Goal: Task Accomplishment & Management: Manage account settings

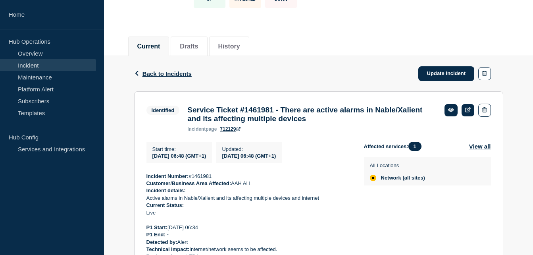
scroll to position [79, 0]
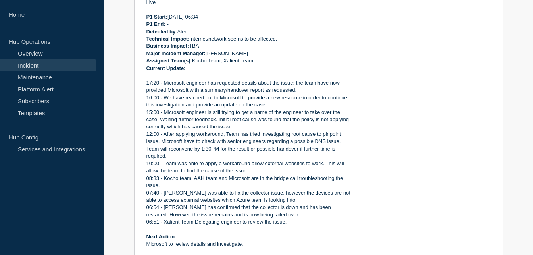
scroll to position [326, 0]
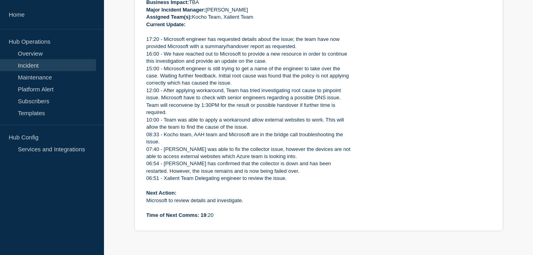
click at [210, 217] on p "Time of Next Comms: 19 :20" at bounding box center [249, 215] width 205 height 7
click at [212, 215] on p "Time of Next Comms: 19 :20" at bounding box center [249, 215] width 205 height 7
click at [244, 200] on p "Microsoft to review details and investigate." at bounding box center [249, 200] width 205 height 7
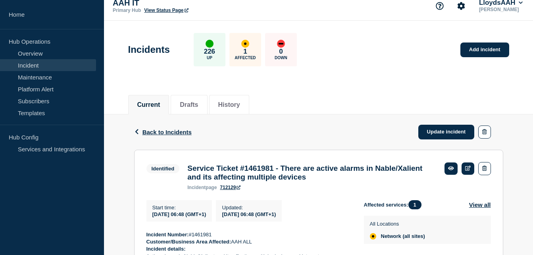
scroll to position [128, 0]
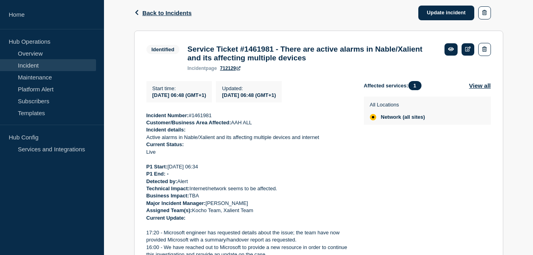
click at [396, 196] on div "Affected services: 1 View all All Locations Network (all sites)" at bounding box center [427, 247] width 127 height 332
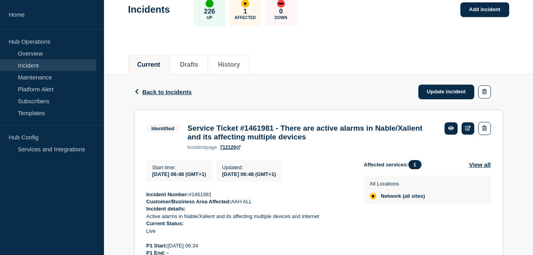
scroll to position [48, 0]
click at [30, 67] on link "Incident" at bounding box center [48, 65] width 96 height 12
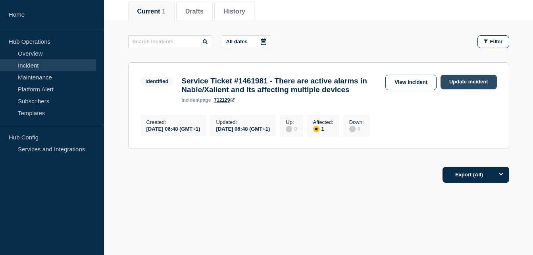
scroll to position [38, 0]
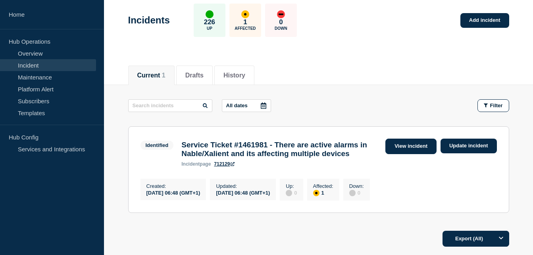
click at [409, 146] on link "View incident" at bounding box center [411, 146] width 51 height 15
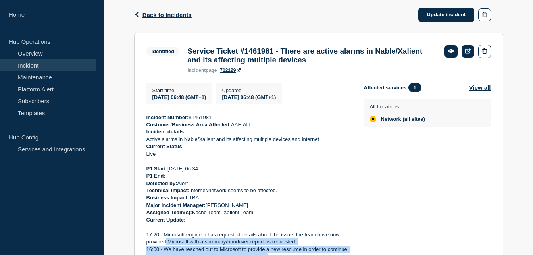
scroll to position [141, 0]
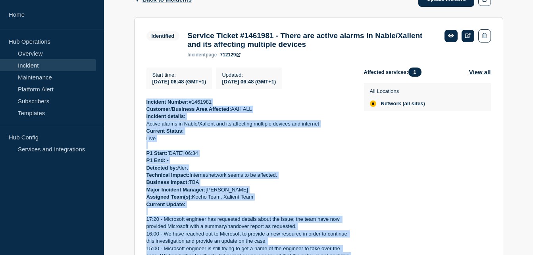
drag, startPoint x: 232, startPoint y: 216, endPoint x: 146, endPoint y: 105, distance: 139.9
click at [147, 105] on div "Incident Number: #1461981 Customer/Business Area Affected: AAH ALL Incident det…" at bounding box center [249, 248] width 205 height 301
copy div "Incident Number: #1461981 Customer/Business Area Affected: AAH ALL Incident det…"
click at [339, 141] on p "Live" at bounding box center [249, 138] width 205 height 7
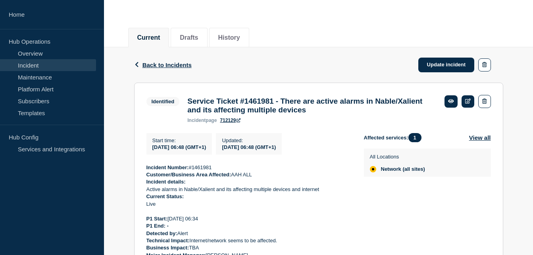
scroll to position [0, 0]
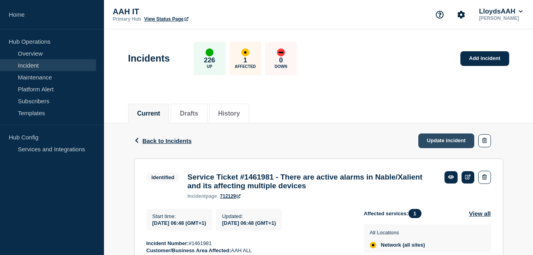
click at [430, 146] on link "Update incident" at bounding box center [447, 140] width 56 height 15
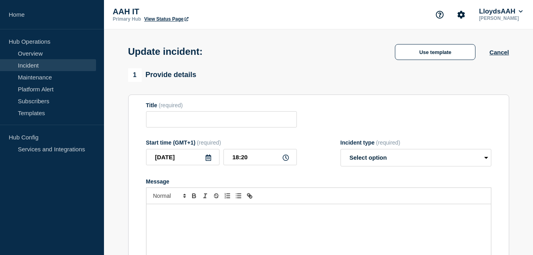
type input "Service Ticket #1461981 - There are active alarms in Nable/Xalient and its affe…"
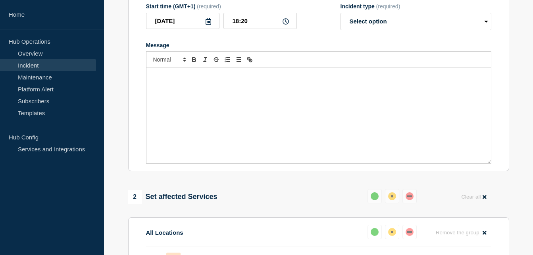
scroll to position [159, 0]
click at [219, 91] on div "Message" at bounding box center [319, 115] width 345 height 95
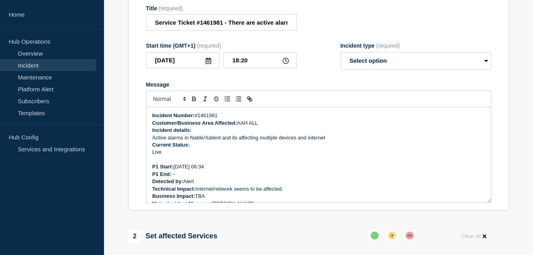
scroll to position [79, 0]
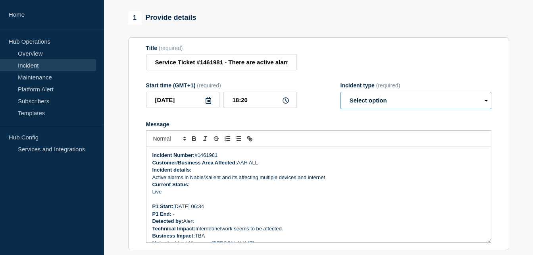
click at [385, 109] on select "Select option Investigating Identified Monitoring Resolved" at bounding box center [416, 100] width 151 height 17
select select "identified"
click at [341, 97] on select "Select option Investigating Identified Monitoring Resolved" at bounding box center [416, 100] width 151 height 17
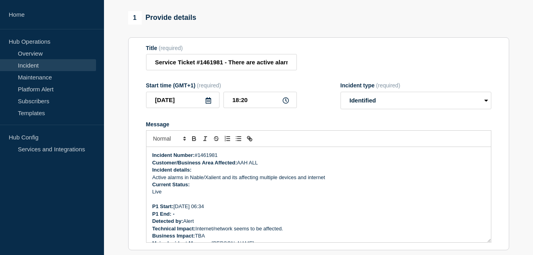
click at [303, 119] on form "Title (required) Service Ticket #1461981 - There are active alarms in Nable/Xal…" at bounding box center [318, 144] width 345 height 198
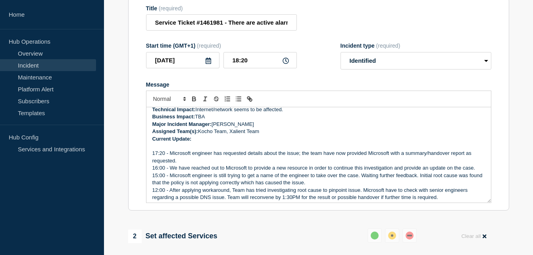
click at [179, 156] on p "17:20 - Microsoft engineer has requested details about the issue; the team have…" at bounding box center [318, 157] width 333 height 15
click at [181, 150] on p "Message" at bounding box center [318, 146] width 333 height 7
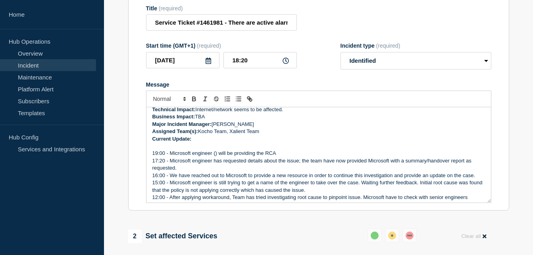
click at [215, 157] on p "19:00 - Microsoft engineer () will be providing the RCA" at bounding box center [318, 153] width 333 height 7
click at [358, 157] on p "19:00 - Microsoft engineer ([PERSON_NAME] [PERSON_NAME]) will be providing the …" at bounding box center [318, 153] width 333 height 7
click at [361, 150] on p "Message" at bounding box center [318, 146] width 333 height 7
click at [356, 157] on p "19:00 - Microsoft engineer ([PERSON_NAME] [PERSON_NAME]) will be providing the …" at bounding box center [318, 153] width 333 height 7
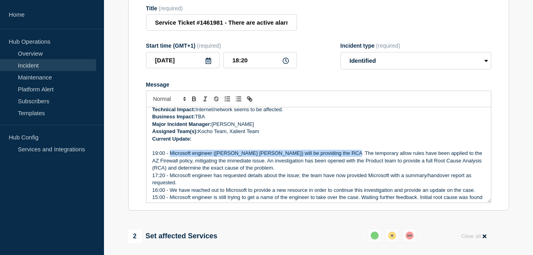
drag, startPoint x: 342, startPoint y: 159, endPoint x: 171, endPoint y: 159, distance: 170.8
click at [171, 159] on p "19:00 - Microsoft engineer ([PERSON_NAME] [PERSON_NAME]) will be providing the …" at bounding box center [318, 161] width 333 height 22
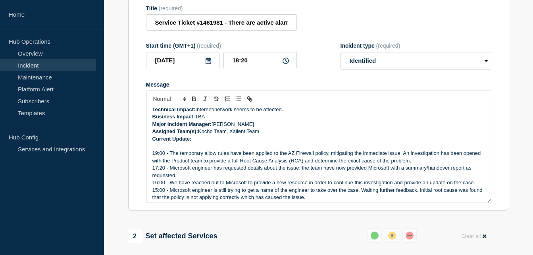
click at [222, 164] on p "19:00 - The temporary allow rules have been applied to the AZ Firewall policy, …" at bounding box center [318, 157] width 333 height 15
click at [280, 172] on p "17:20 - Microsoft engineer has requested details about the issue; the team have…" at bounding box center [318, 171] width 333 height 15
drag, startPoint x: 181, startPoint y: 166, endPoint x: 404, endPoint y: 157, distance: 223.0
click at [404, 157] on p "19:00 - The temporary allow rules have been applied to the AZ Firewall policy, …" at bounding box center [318, 157] width 333 height 15
click at [321, 164] on p "19:00 - The temporary allow rules have been applied to the AZ Firewall policy, …" at bounding box center [318, 157] width 333 height 15
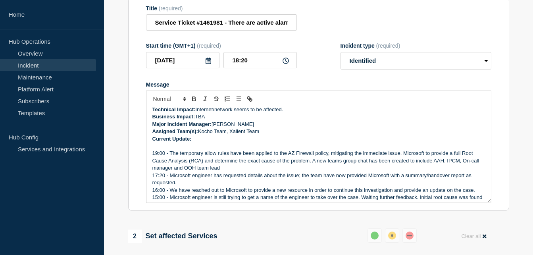
click at [181, 172] on p "19:00 - The temporary allow rules have been applied to the AZ Firewall policy, …" at bounding box center [318, 161] width 333 height 22
click at [309, 172] on p "19:00 - The temporary allow rules have been applied to the AZ Firewall policy, …" at bounding box center [318, 161] width 333 height 22
click at [234, 172] on p "19:00 - The temporary allow rules have been applied to the AZ Firewall policy, …" at bounding box center [318, 161] width 333 height 22
click at [301, 172] on p "19:00 - The temporary allow rules have been applied to the AZ Firewall policy, …" at bounding box center [318, 161] width 333 height 22
drag, startPoint x: 315, startPoint y: 167, endPoint x: 338, endPoint y: 167, distance: 22.2
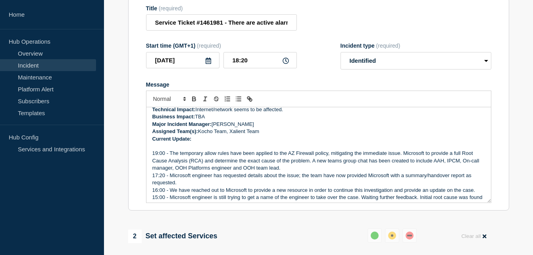
click at [316, 167] on p "19:00 - The temporary allow rules have been applied to the AZ Firewall policy, …" at bounding box center [318, 161] width 333 height 22
click at [363, 172] on p "19:00 - The temporary allow rules have been applied to the AZ Firewall policy, …" at bounding box center [318, 161] width 333 height 22
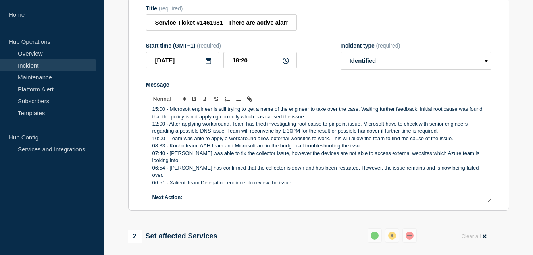
scroll to position [185, 0]
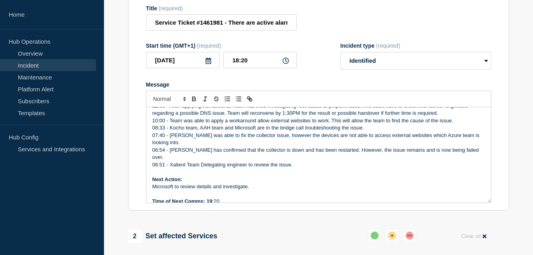
click at [224, 200] on p "Time of Next Comms: 19 :20" at bounding box center [318, 201] width 333 height 7
drag, startPoint x: 251, startPoint y: 184, endPoint x: 215, endPoint y: 186, distance: 35.8
click at [215, 186] on p "Microsoft to review details and investigate." at bounding box center [318, 186] width 333 height 7
click at [260, 185] on p "Microsoft to review details and investigate." at bounding box center [318, 186] width 333 height 7
drag, startPoint x: 253, startPoint y: 184, endPoint x: 185, endPoint y: 184, distance: 67.5
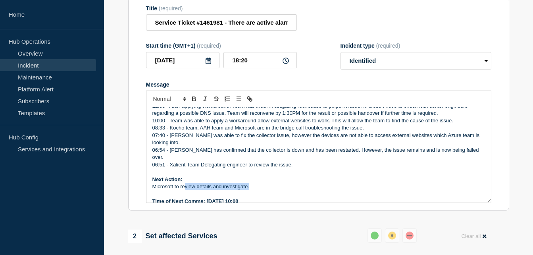
click at [185, 184] on p "Microsoft to review details and investigate." at bounding box center [318, 186] width 333 height 7
drag, startPoint x: 251, startPoint y: 198, endPoint x: 187, endPoint y: 198, distance: 64.3
click at [187, 198] on p "Time of Next Comms: [DATE] 10:00" at bounding box center [318, 201] width 333 height 7
click at [272, 198] on p "Time of Next Comms: [DATE] 10:00" at bounding box center [318, 201] width 333 height 7
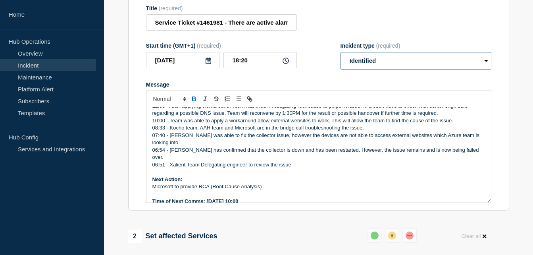
click at [454, 69] on select "Select option Investigating Identified Monitoring Resolved" at bounding box center [416, 60] width 151 height 17
select select "monitoring"
click at [341, 58] on select "Select option Investigating Identified Monitoring Resolved" at bounding box center [416, 60] width 151 height 17
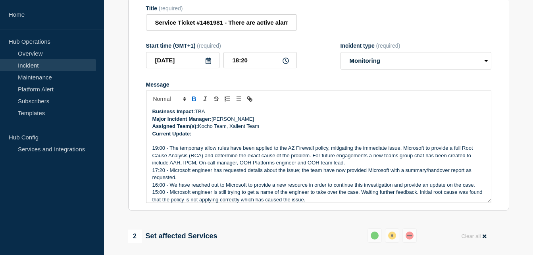
scroll to position [66, 0]
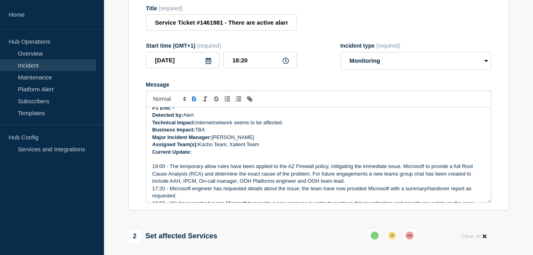
click at [292, 180] on p "19:00 - The temporary allow rules have been applied to the AZ Firewall policy, …" at bounding box center [318, 174] width 333 height 22
click at [310, 169] on p "19:00 - The temporary allow rules have been applied to the AZ Firewall policy, …" at bounding box center [318, 174] width 333 height 22
copy div "Incident Number: #1461981 Customer/Business Area Affected: AAH ALL Incident det…"
click at [397, 195] on p "17:20 - Microsoft engineer has requested details about the issue; the team have…" at bounding box center [318, 192] width 333 height 15
drag, startPoint x: 336, startPoint y: 171, endPoint x: 341, endPoint y: 166, distance: 7.6
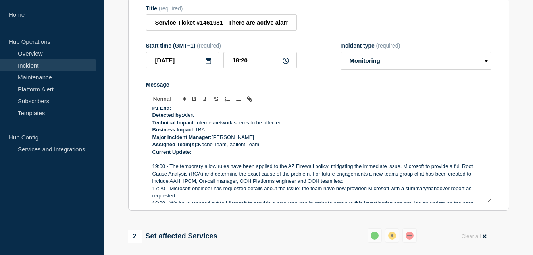
click at [336, 171] on p "19:00 - The temporary allow rules have been applied to the AZ Firewall policy, …" at bounding box center [318, 174] width 333 height 22
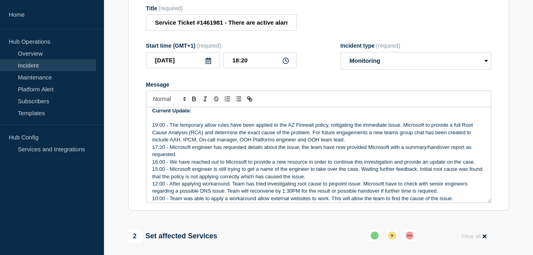
scroll to position [185, 0]
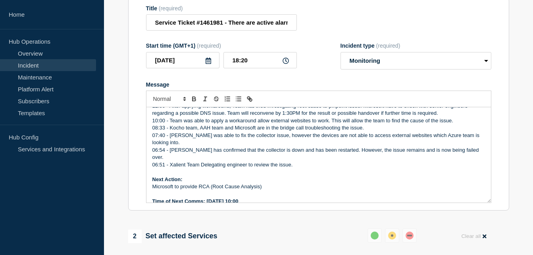
click at [510, 113] on div "1 Provide details Title (required) Service Ticket #1461981 - There are active a…" at bounding box center [319, 251] width 390 height 561
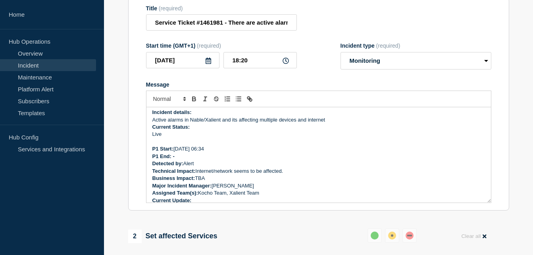
scroll to position [0, 0]
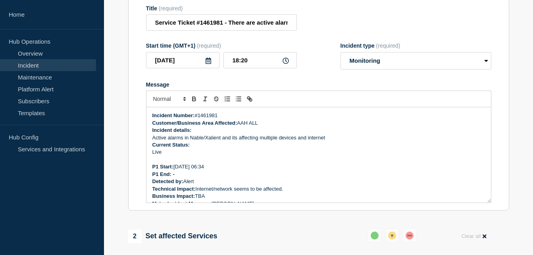
click at [286, 64] on icon at bounding box center [286, 61] width 6 height 6
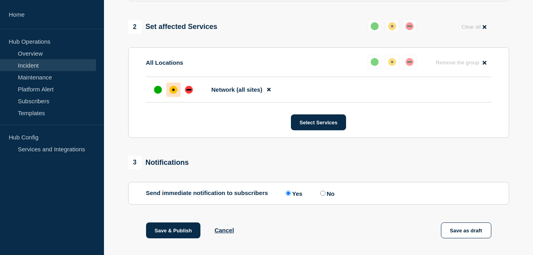
scroll to position [416, 0]
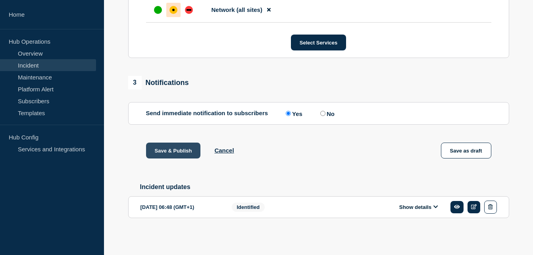
click at [179, 153] on button "Save & Publish" at bounding box center [173, 151] width 55 height 16
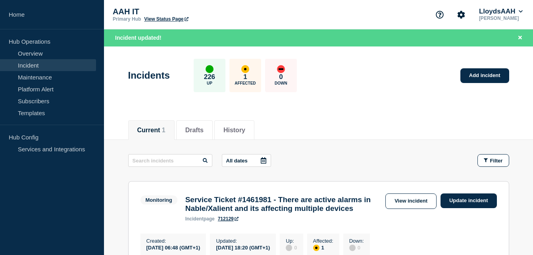
click at [506, 117] on div "Current 1 Drafts History" at bounding box center [318, 125] width 381 height 27
